Goal: Register for event/course

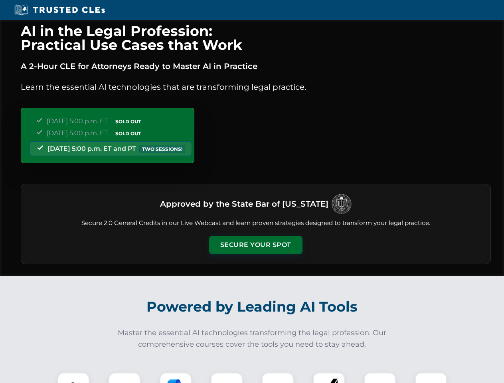
click at [256, 245] on button "Secure Your Spot" at bounding box center [255, 245] width 93 height 18
click at [73, 378] on img at bounding box center [73, 388] width 23 height 23
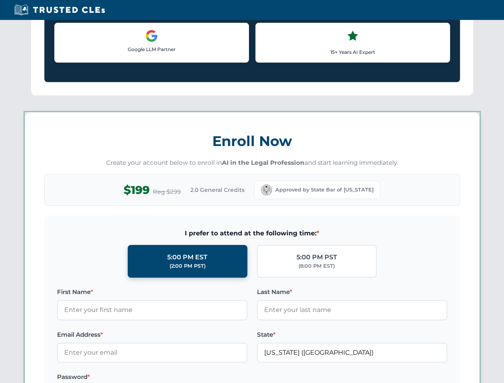
click at [176, 378] on label "Password *" at bounding box center [152, 378] width 190 height 10
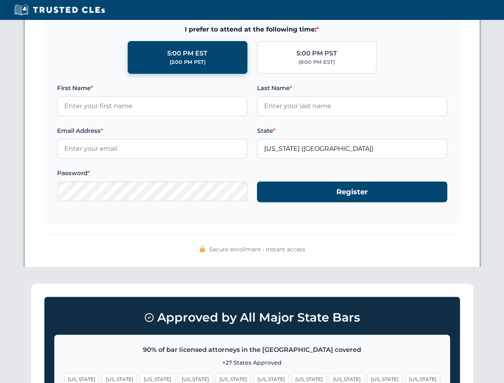
click at [368, 378] on span "[US_STATE]" at bounding box center [385, 380] width 35 height 12
